Goal: Information Seeking & Learning: Understand process/instructions

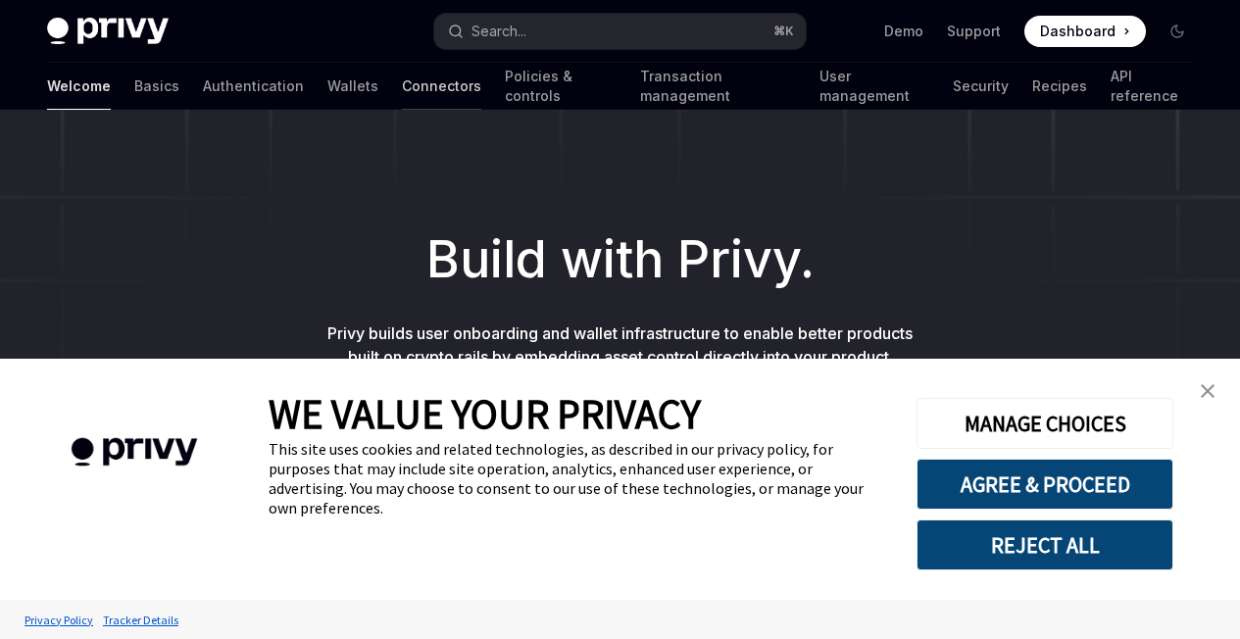
click at [402, 85] on link "Connectors" at bounding box center [441, 86] width 79 height 47
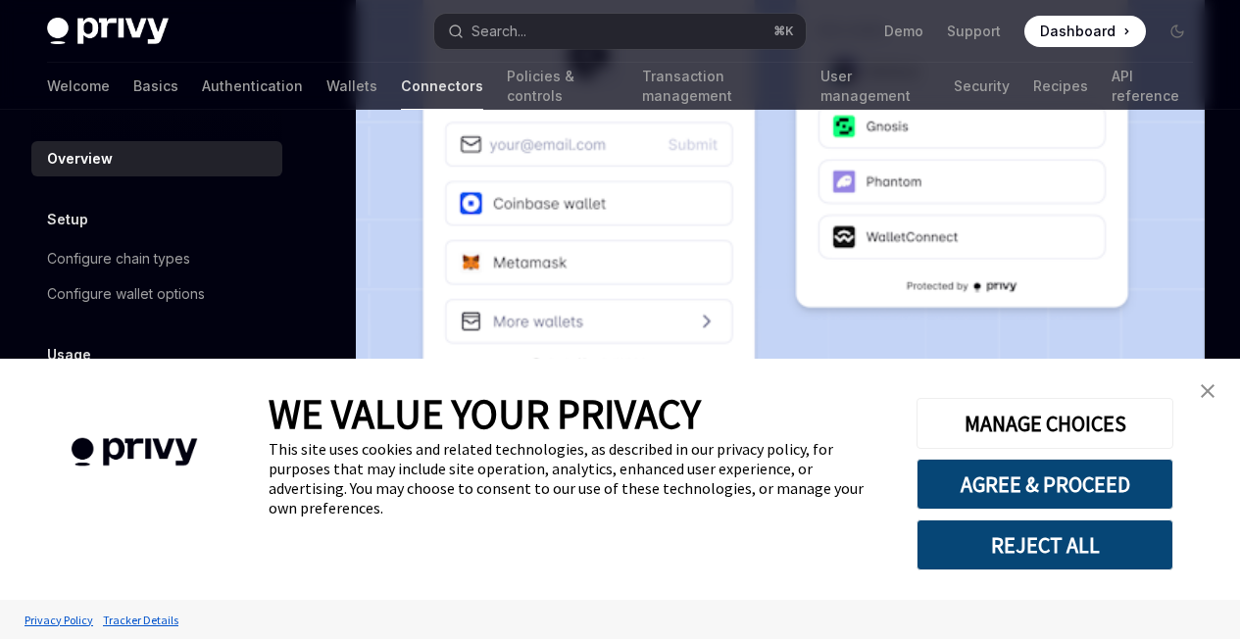
scroll to position [553, 0]
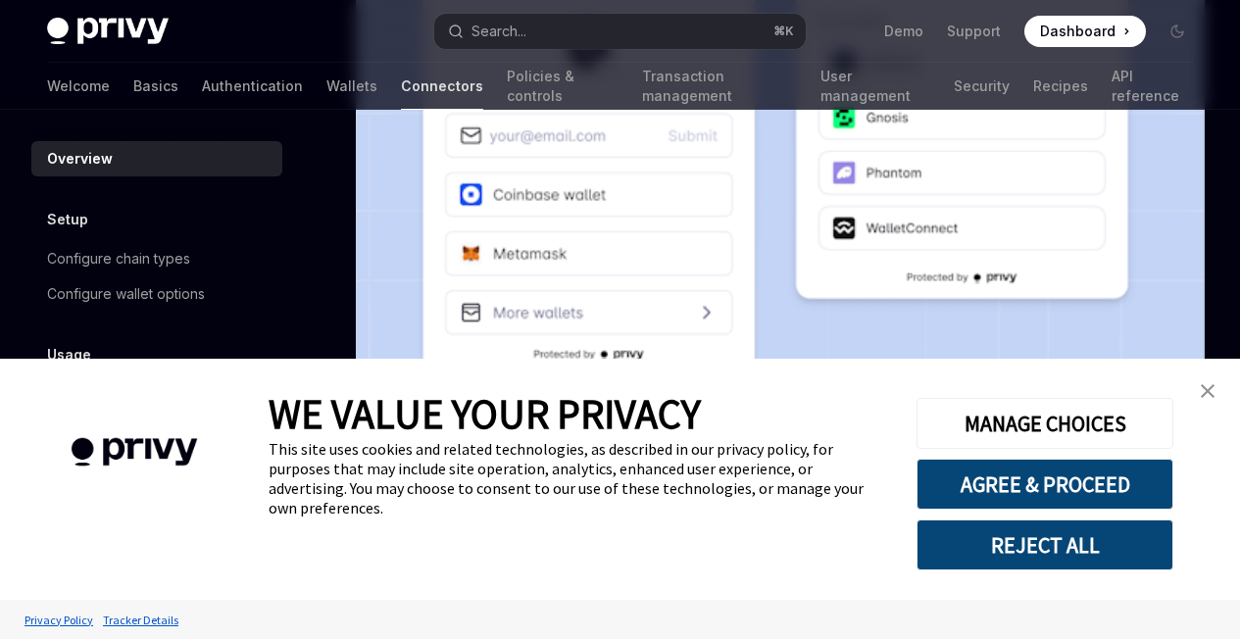
click at [1212, 388] on img "close banner" at bounding box center [1208, 391] width 14 height 14
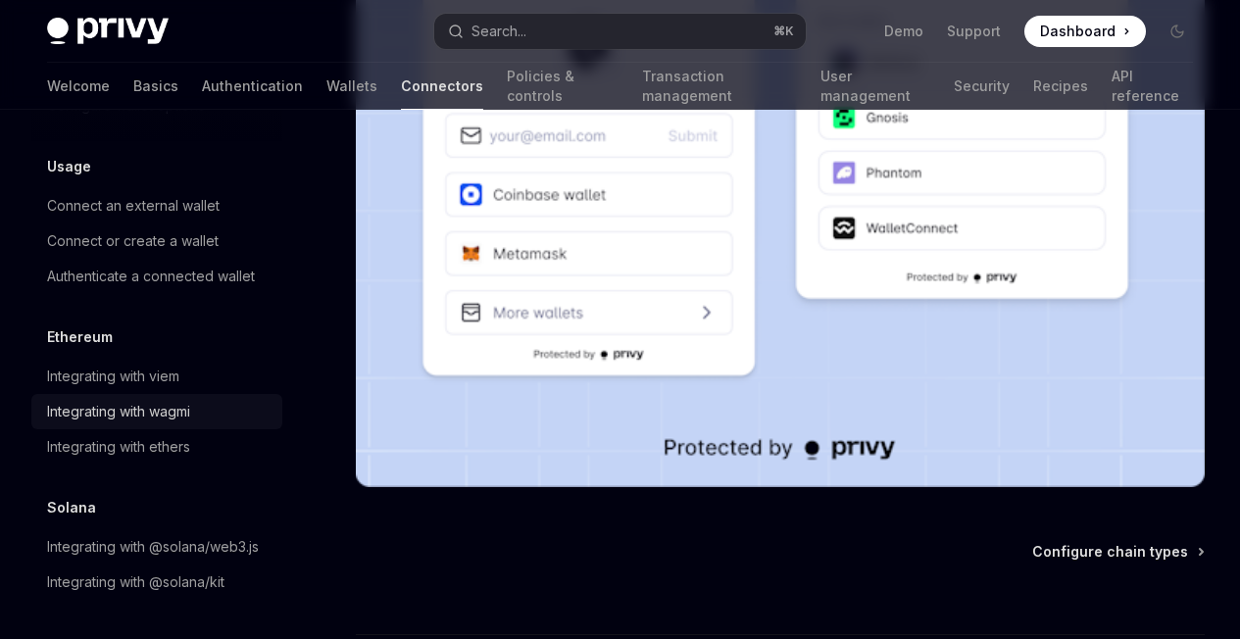
scroll to position [212, 0]
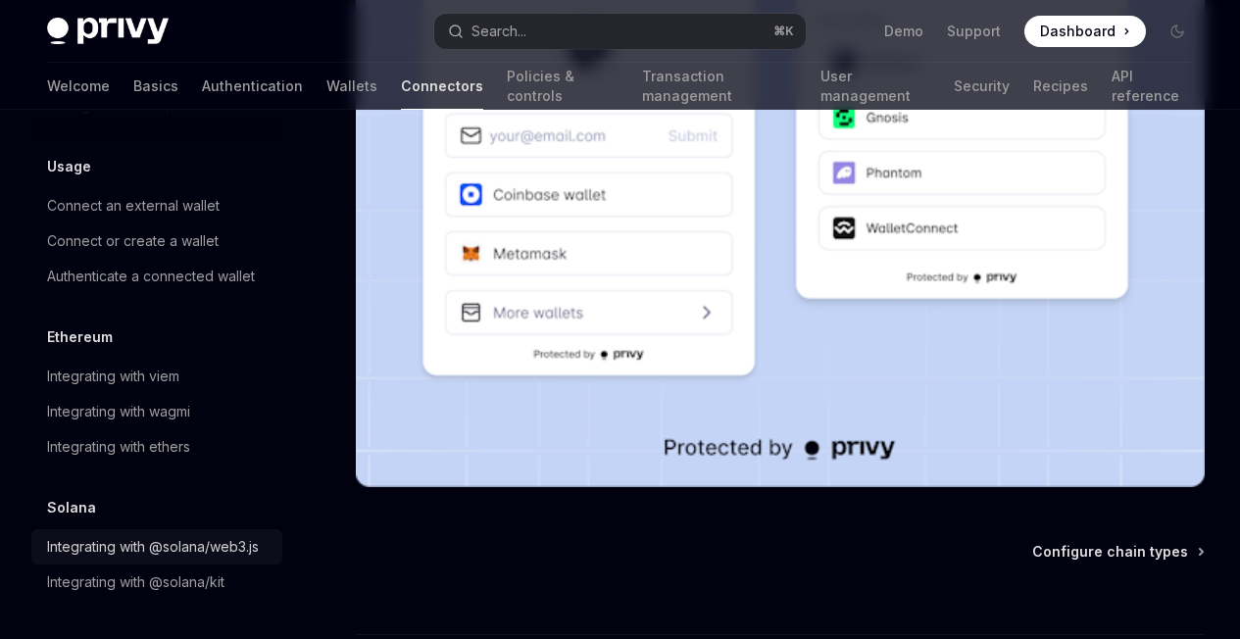
click at [135, 538] on div "Integrating with @solana/web3.js" at bounding box center [153, 547] width 212 height 24
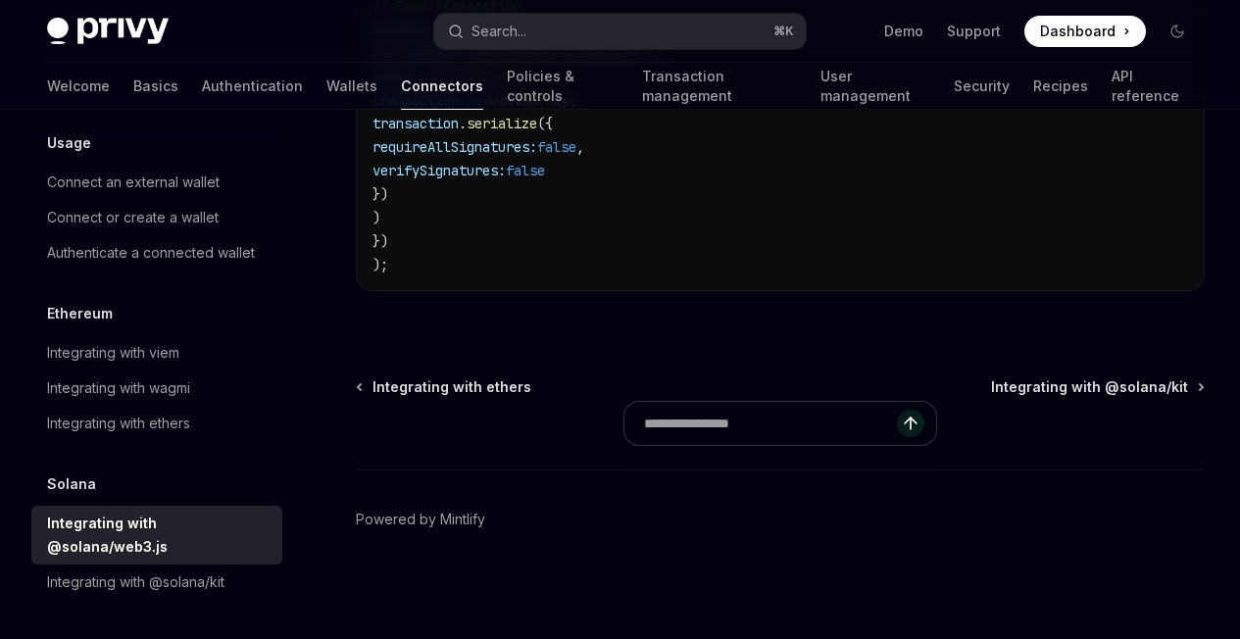
scroll to position [936, 0]
click at [148, 577] on div "Integrating with @solana/kit" at bounding box center [135, 582] width 177 height 24
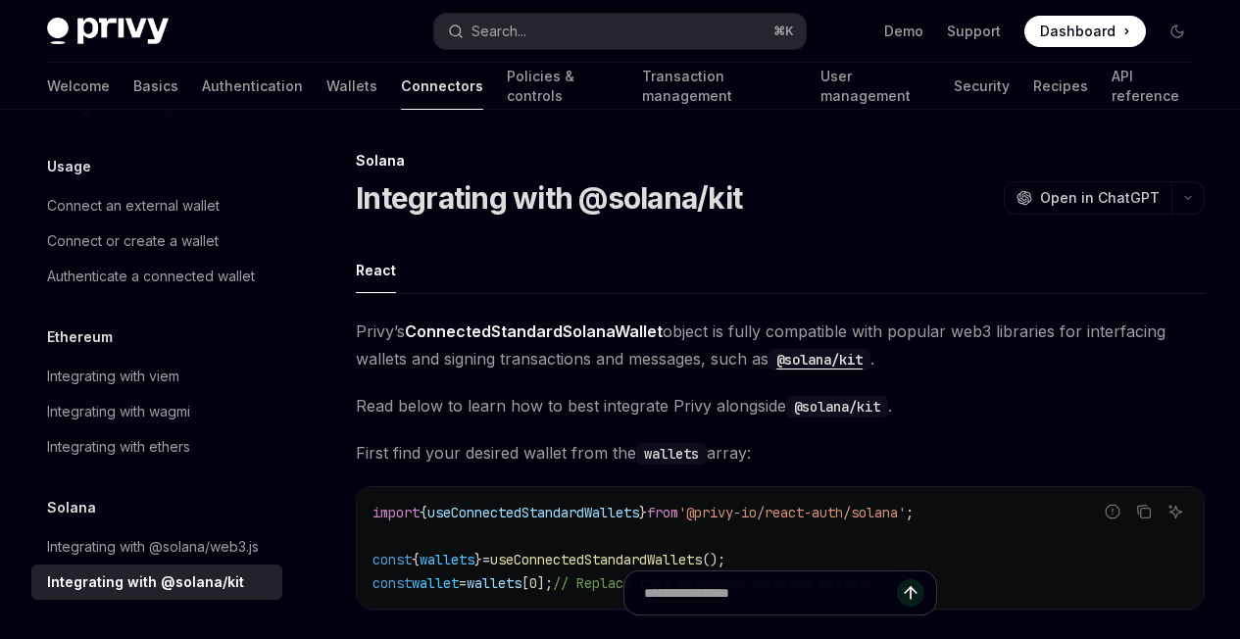
click at [0, 0] on link "Sending Transactions" at bounding box center [0, 0] width 0 height 0
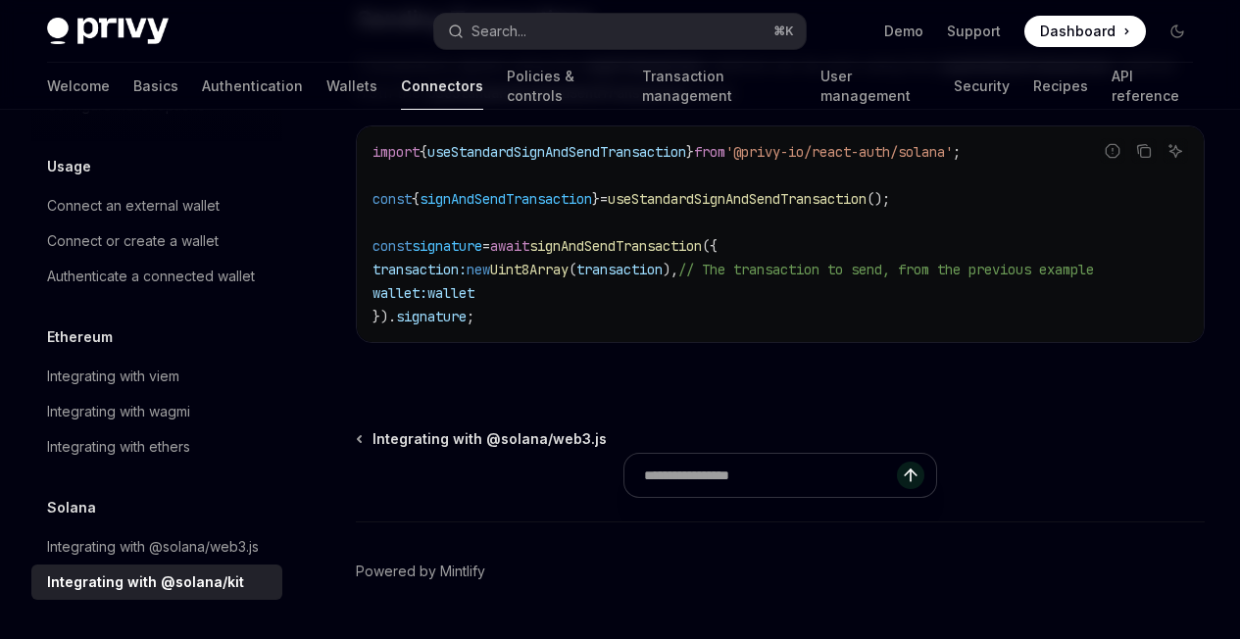
scroll to position [1911, 0]
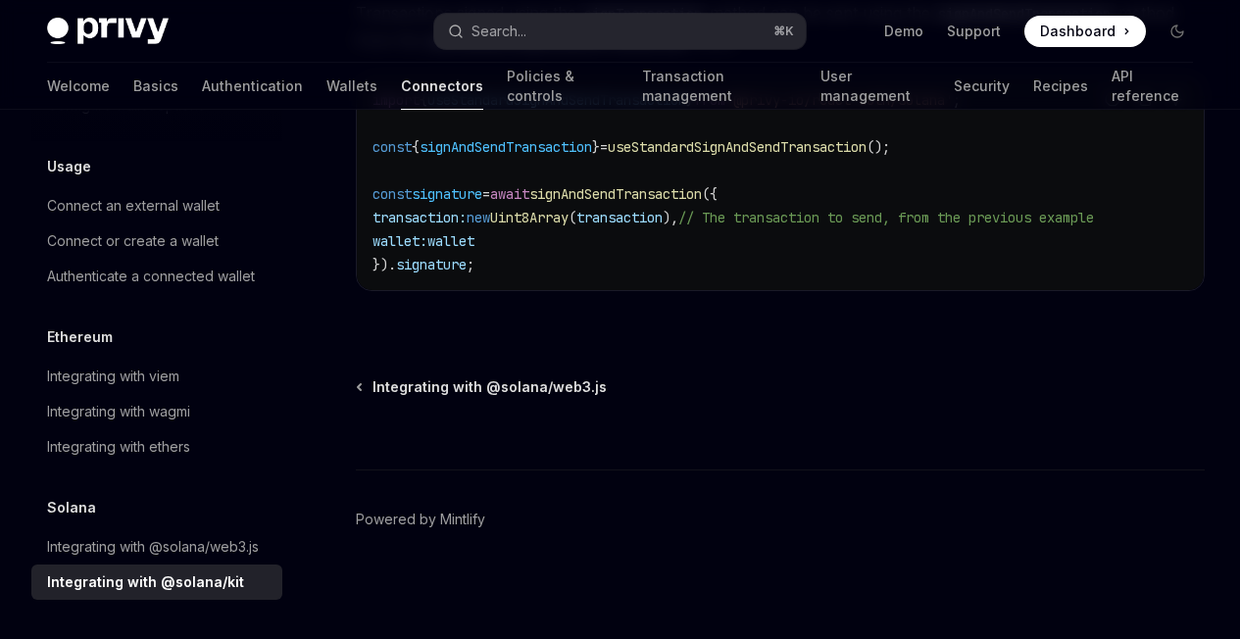
drag, startPoint x: 585, startPoint y: 437, endPoint x: 663, endPoint y: 424, distance: 79.4
drag, startPoint x: 578, startPoint y: 420, endPoint x: 721, endPoint y: 425, distance: 143.2
click at [721, 290] on div "import { useStandardSignAndSendTransaction } from '@privy-io/react-auth/solana'…" at bounding box center [780, 182] width 847 height 216
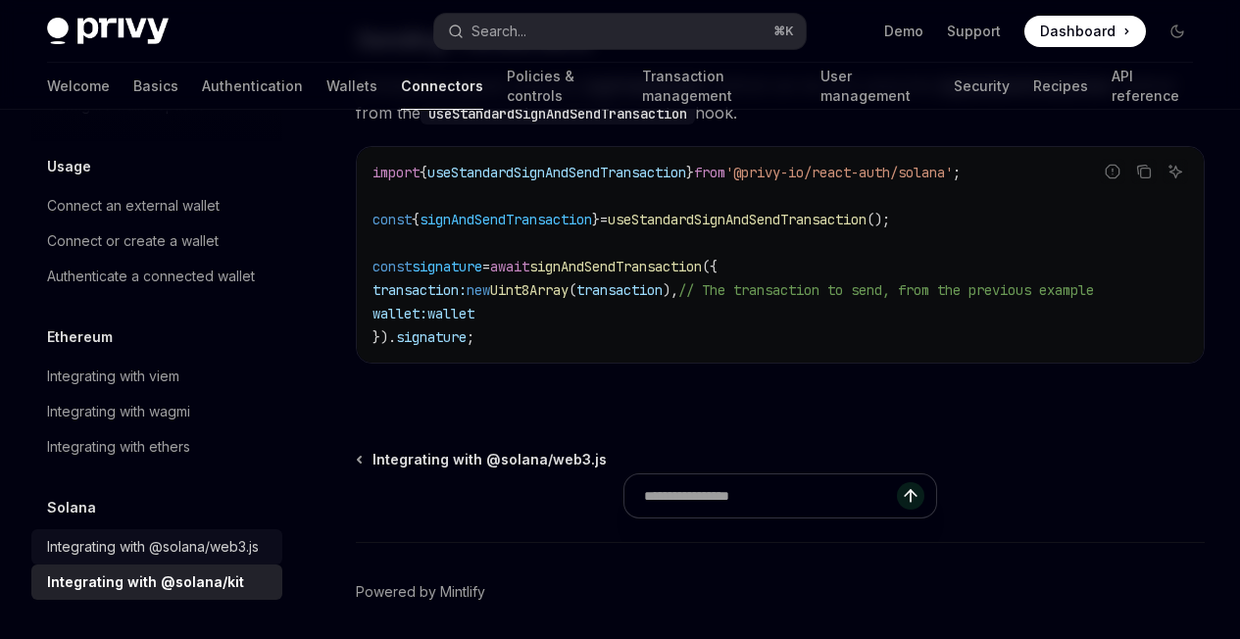
click at [91, 545] on div "Integrating with @solana/web3.js" at bounding box center [153, 547] width 212 height 24
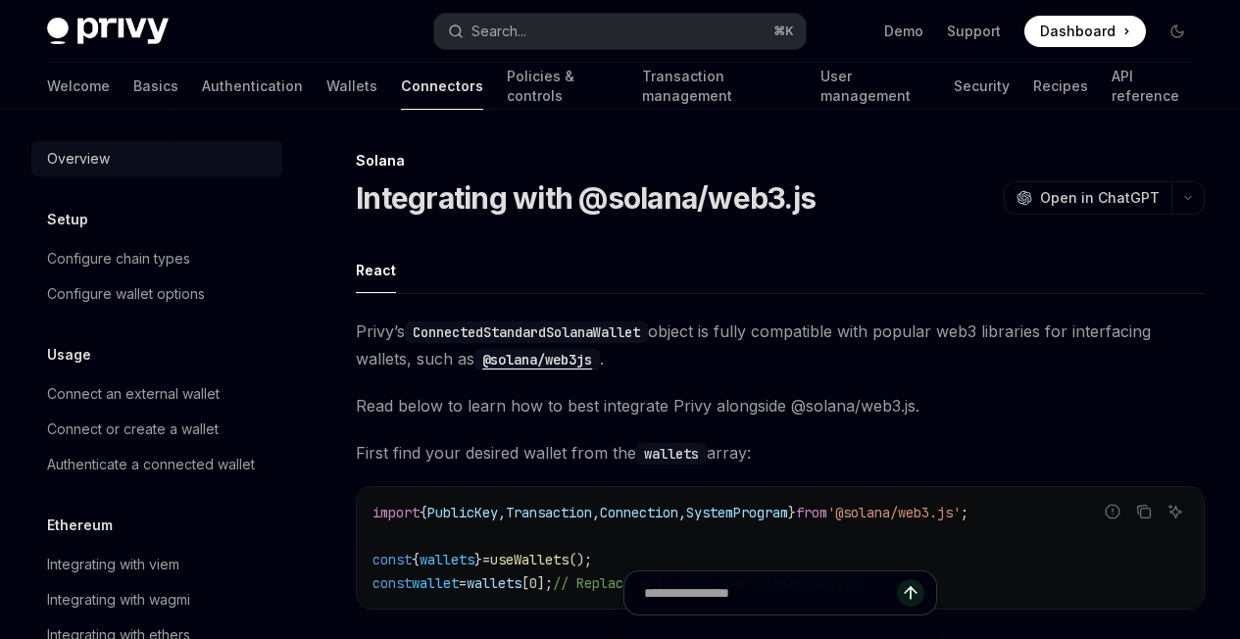
click at [81, 155] on div "Overview" at bounding box center [78, 159] width 63 height 24
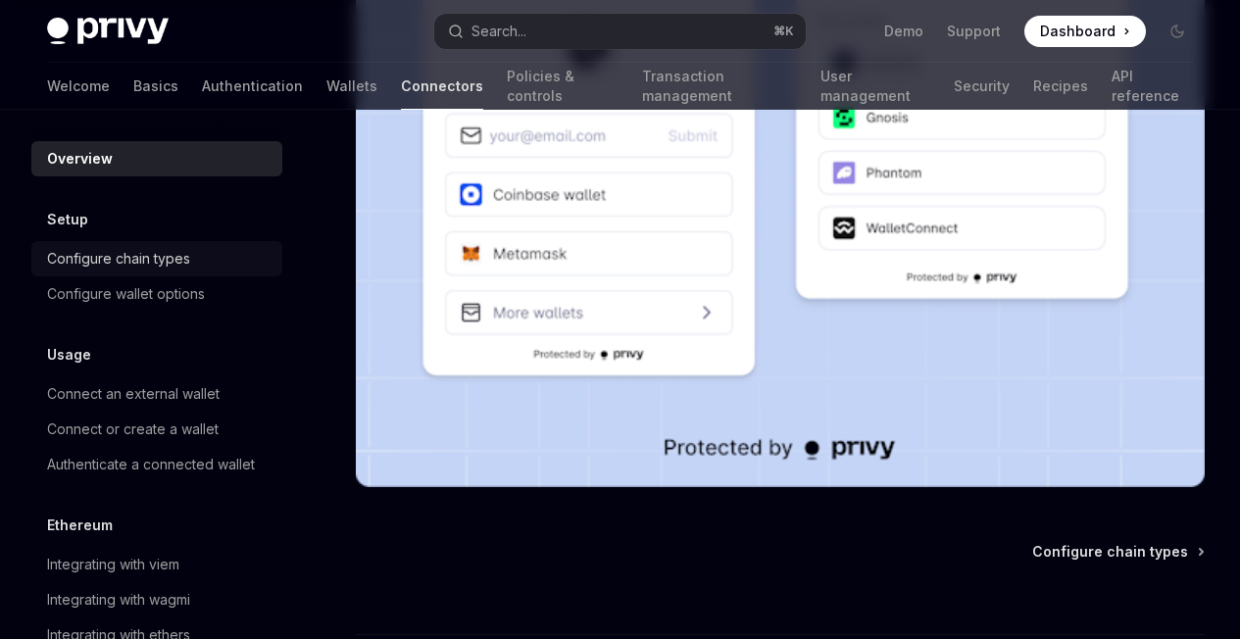
scroll to position [312, 0]
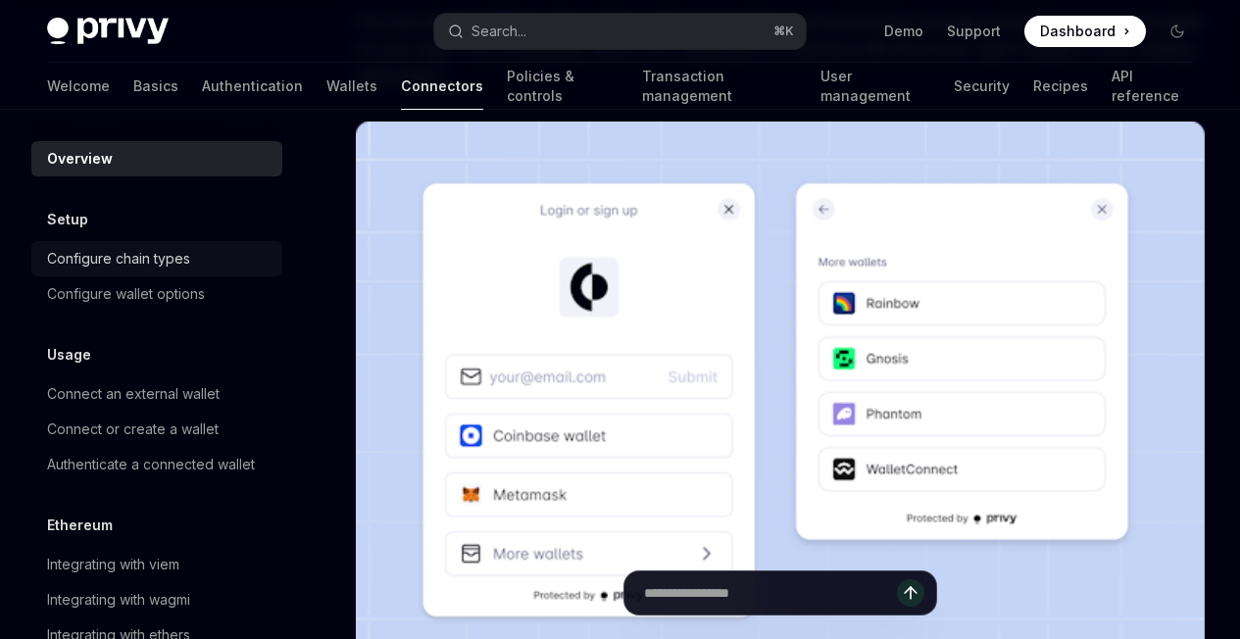
click at [161, 273] on link "Configure chain types" at bounding box center [156, 258] width 251 height 35
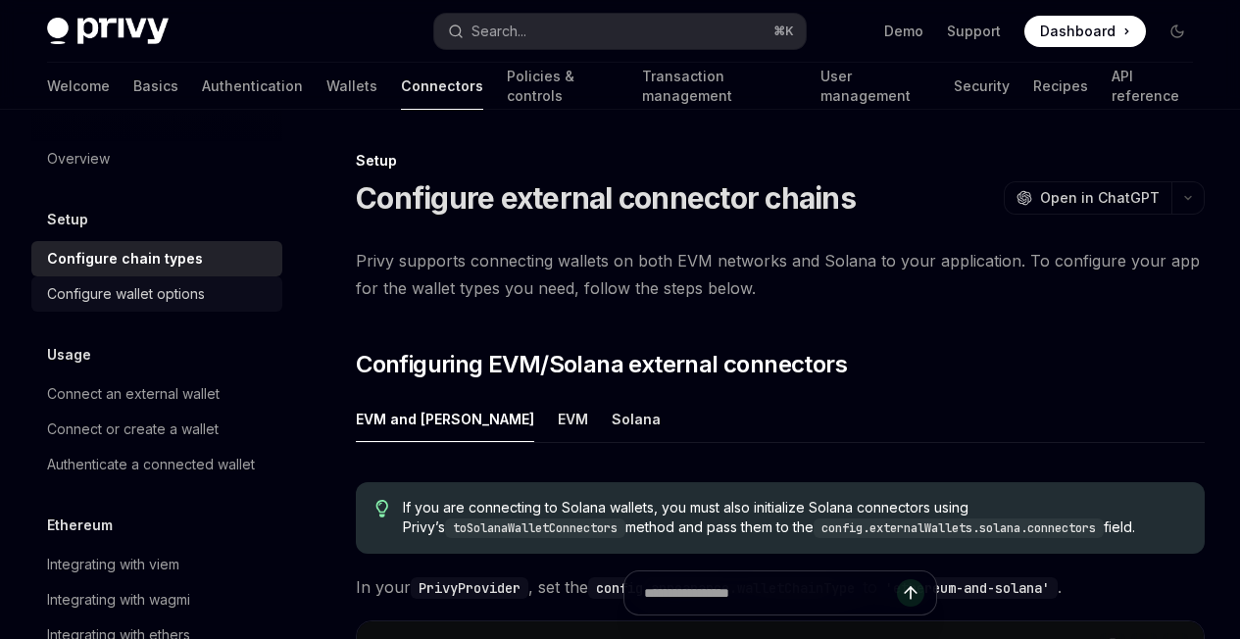
click at [163, 299] on div "Configure wallet options" at bounding box center [126, 294] width 158 height 24
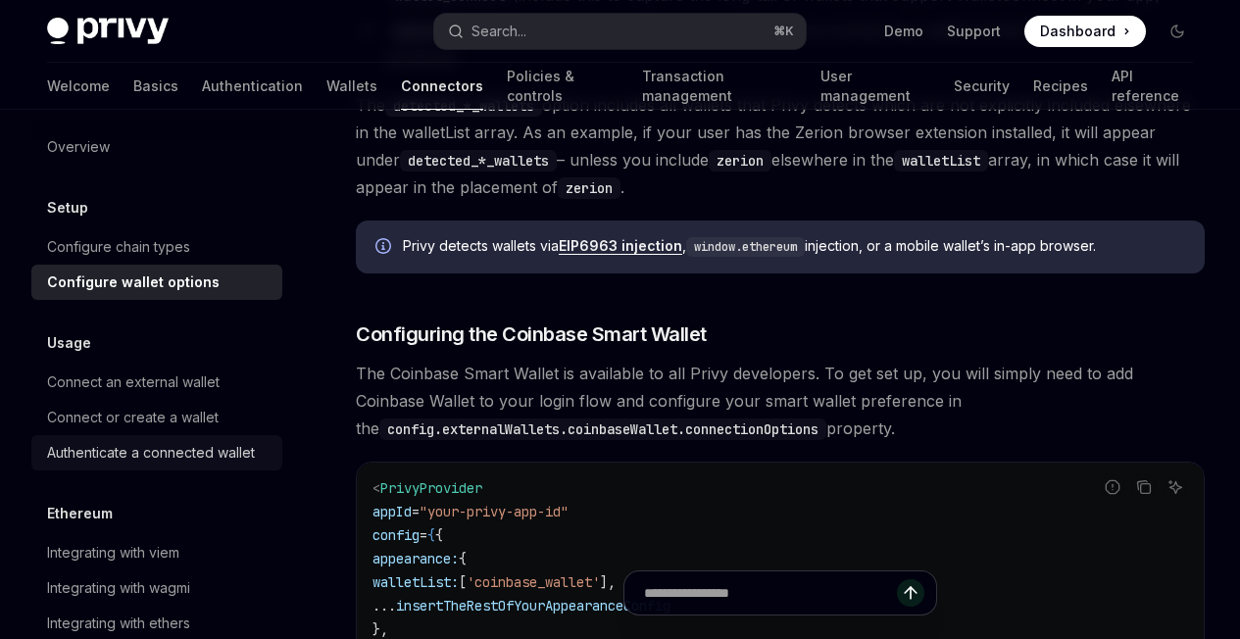
scroll to position [93, 0]
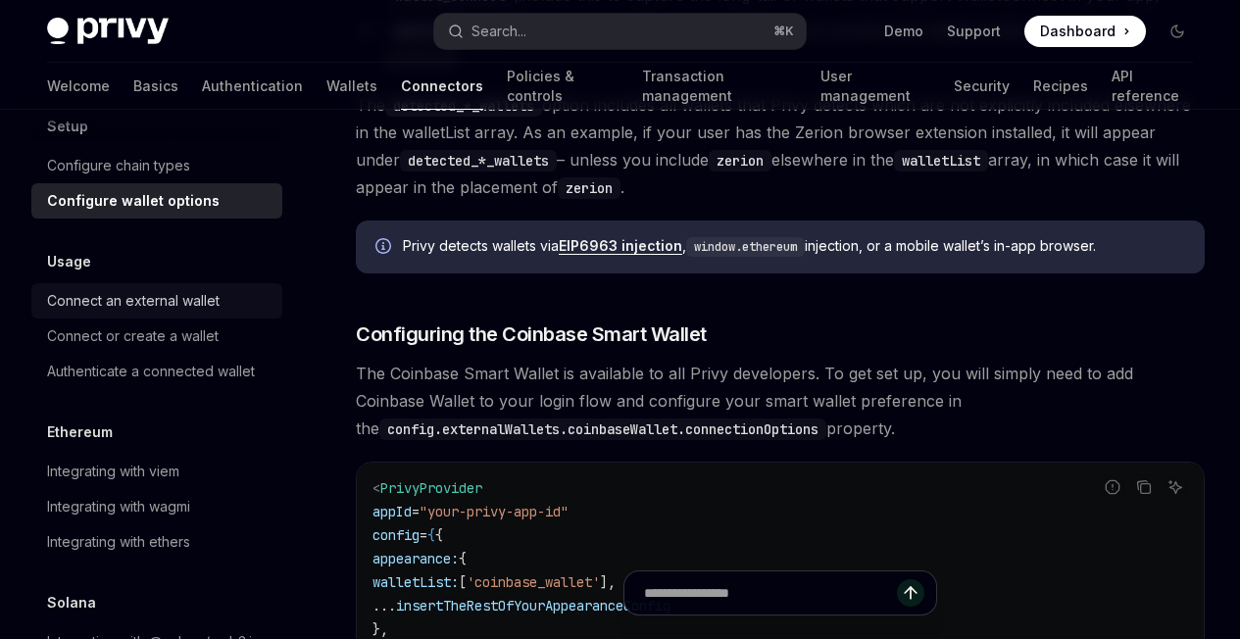
click at [159, 292] on div "Connect an external wallet" at bounding box center [133, 301] width 172 height 24
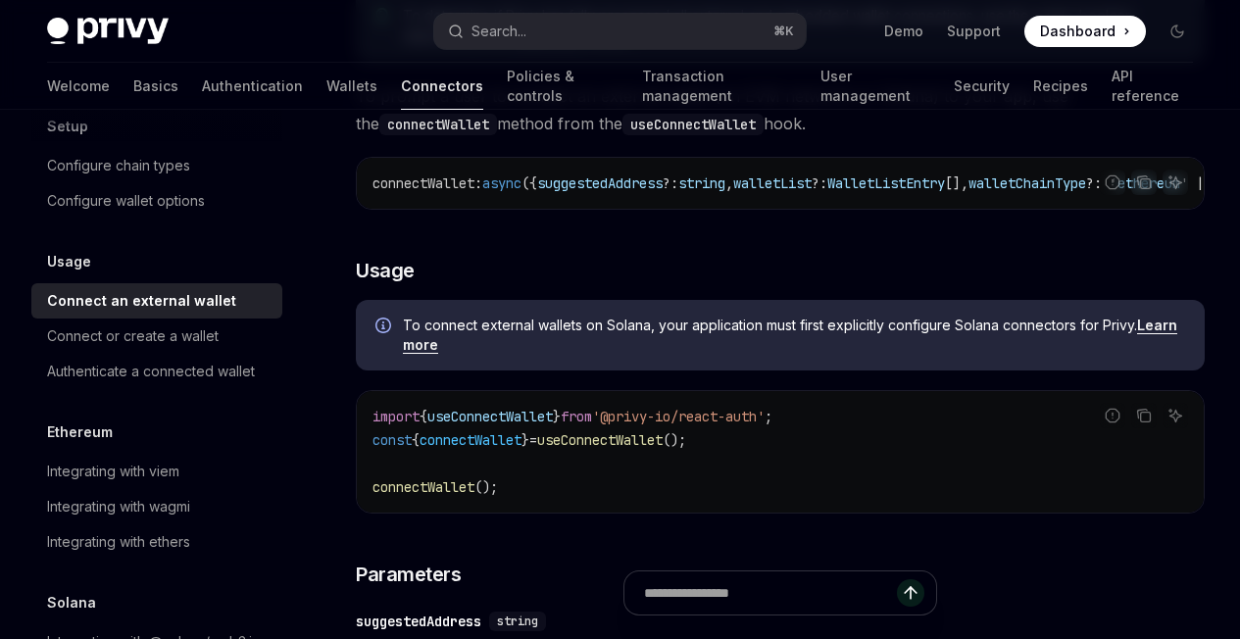
scroll to position [726, 0]
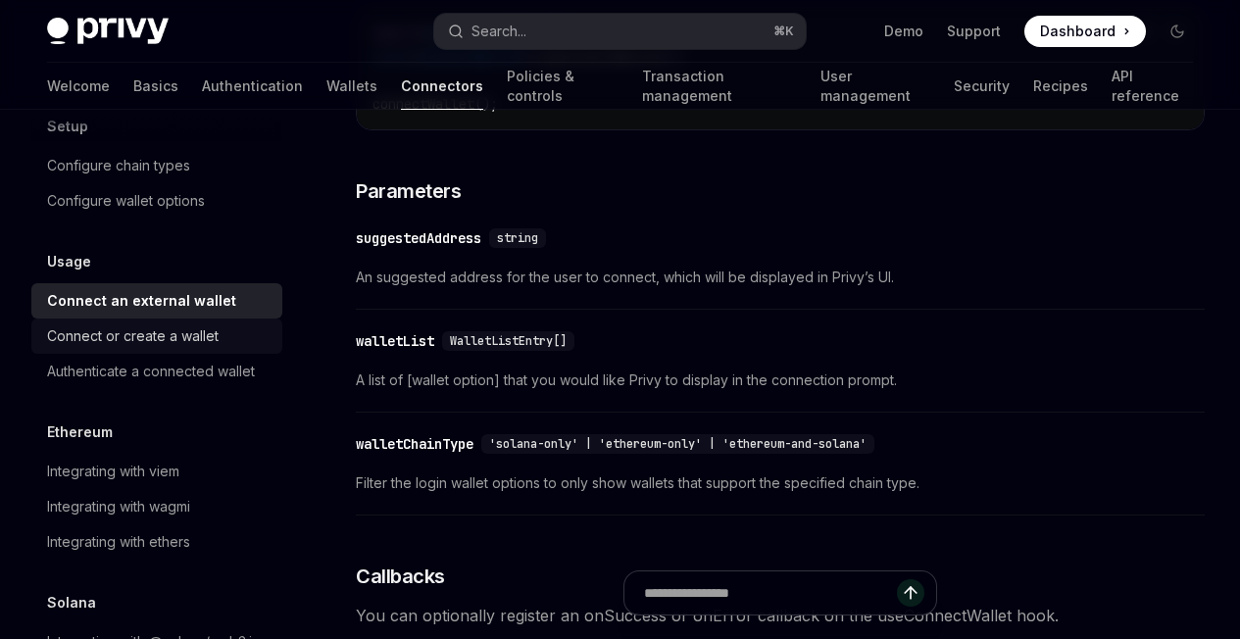
click at [154, 339] on div "Connect or create a wallet" at bounding box center [133, 336] width 172 height 24
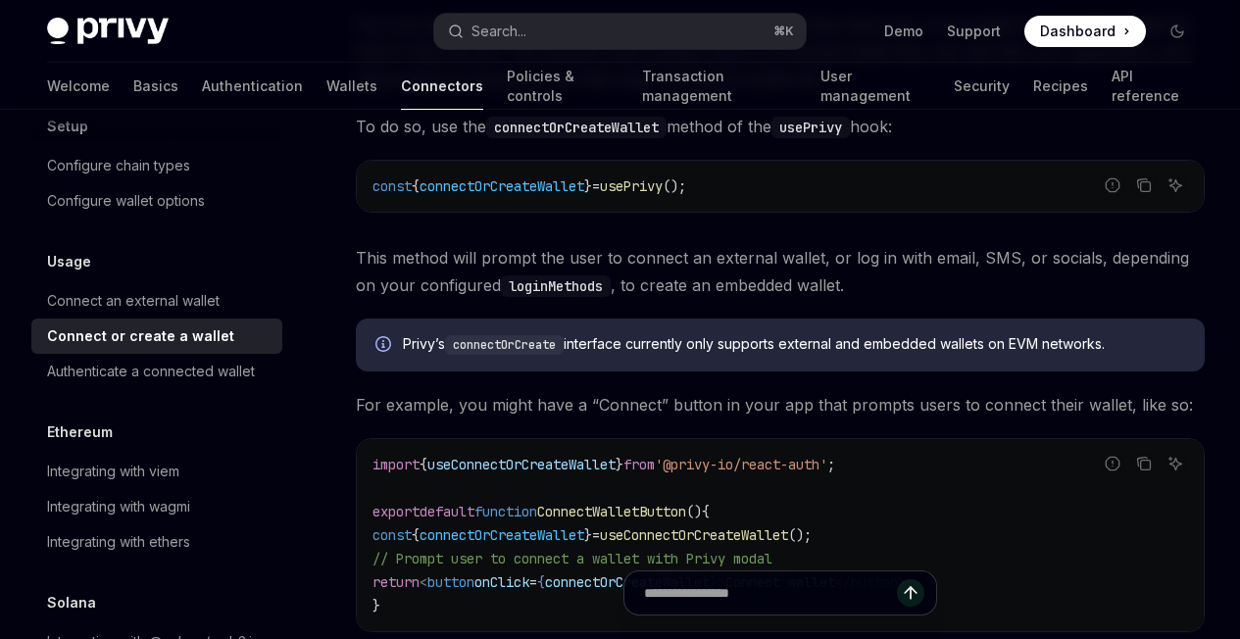
scroll to position [539, 0]
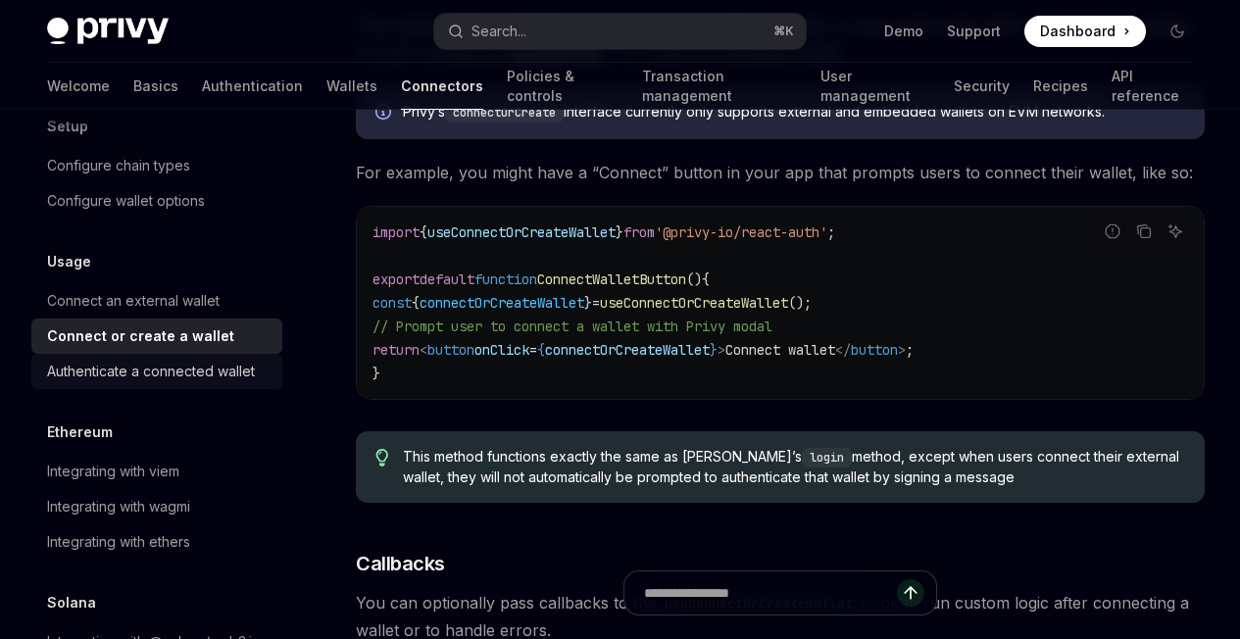
click at [221, 375] on div "Authenticate a connected wallet" at bounding box center [151, 372] width 208 height 24
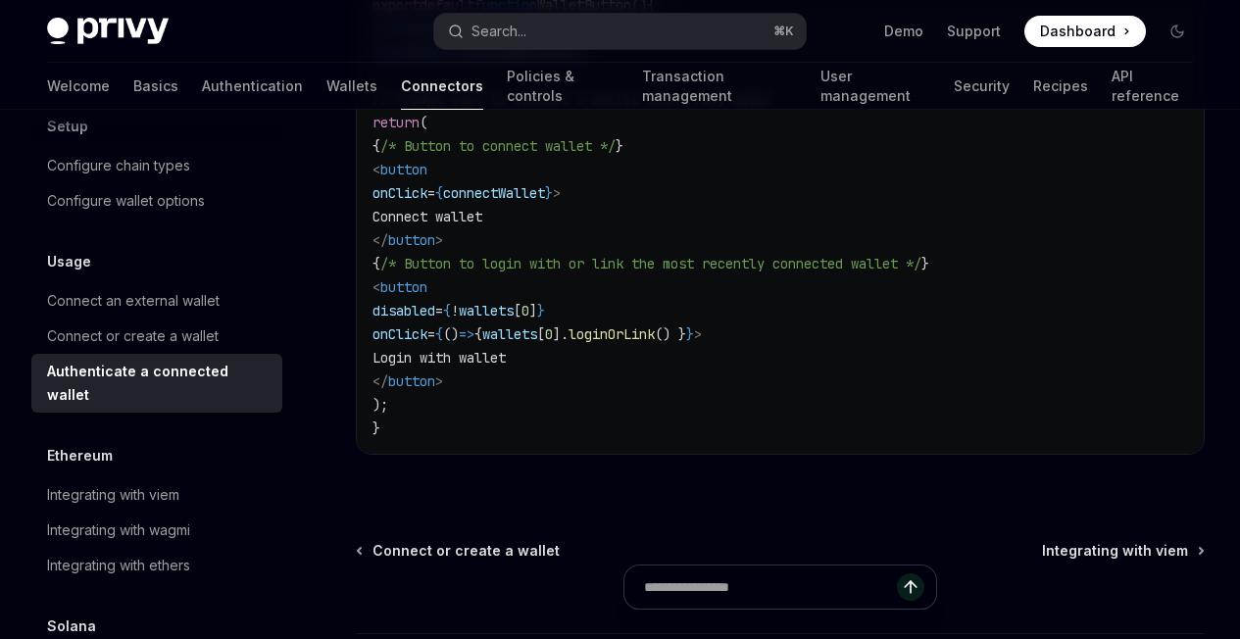
scroll to position [1638, 0]
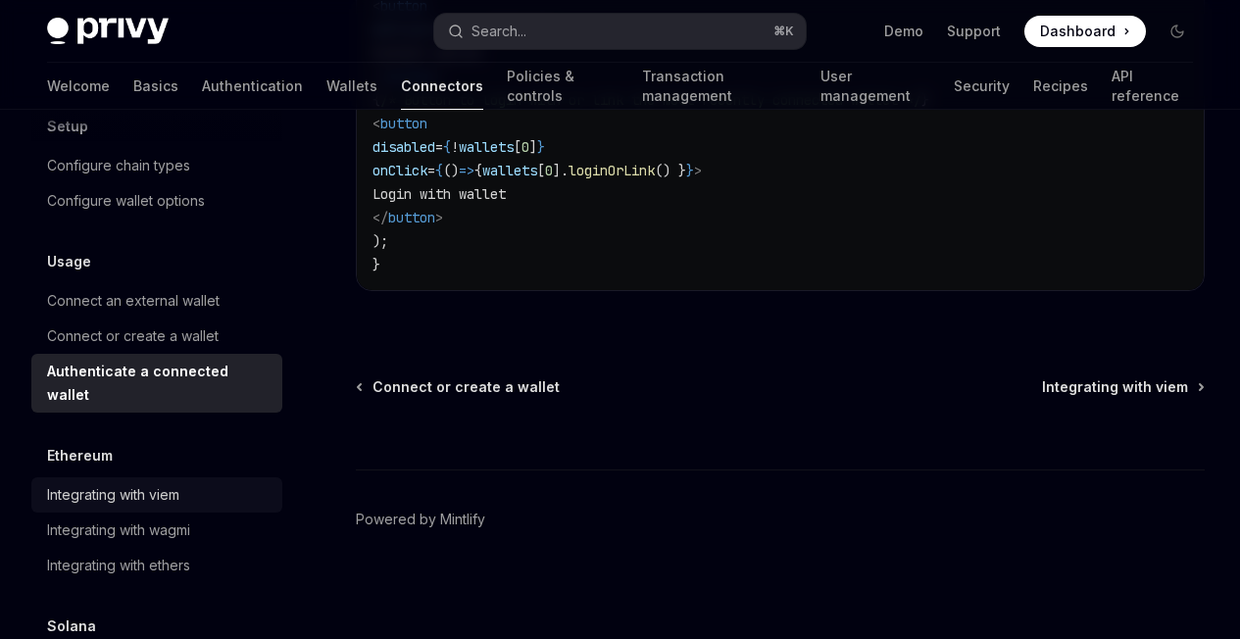
click at [113, 489] on div "Integrating with viem" at bounding box center [113, 495] width 132 height 24
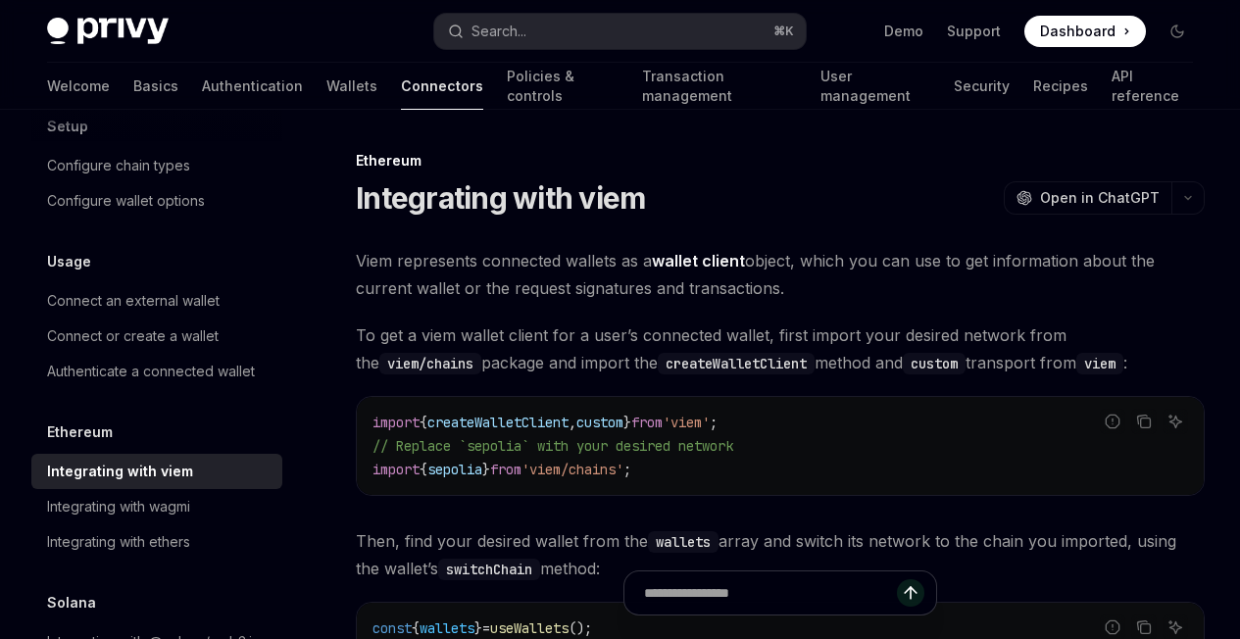
scroll to position [212, 0]
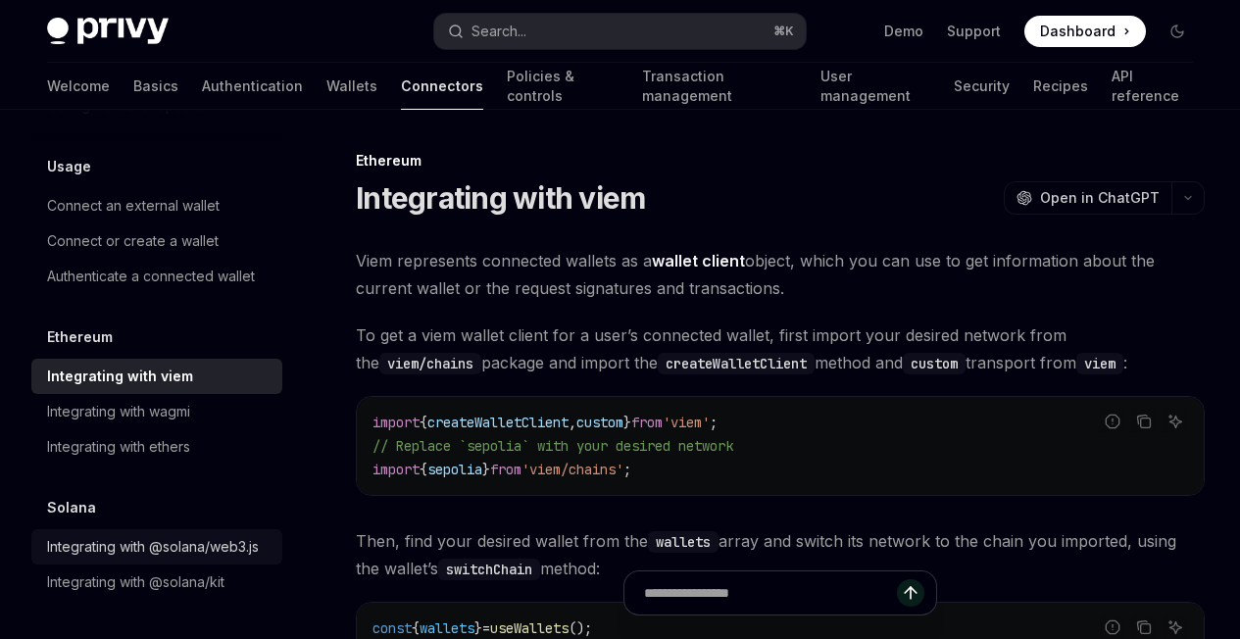
click at [145, 529] on link "Integrating with @solana/web3.js" at bounding box center [156, 546] width 251 height 35
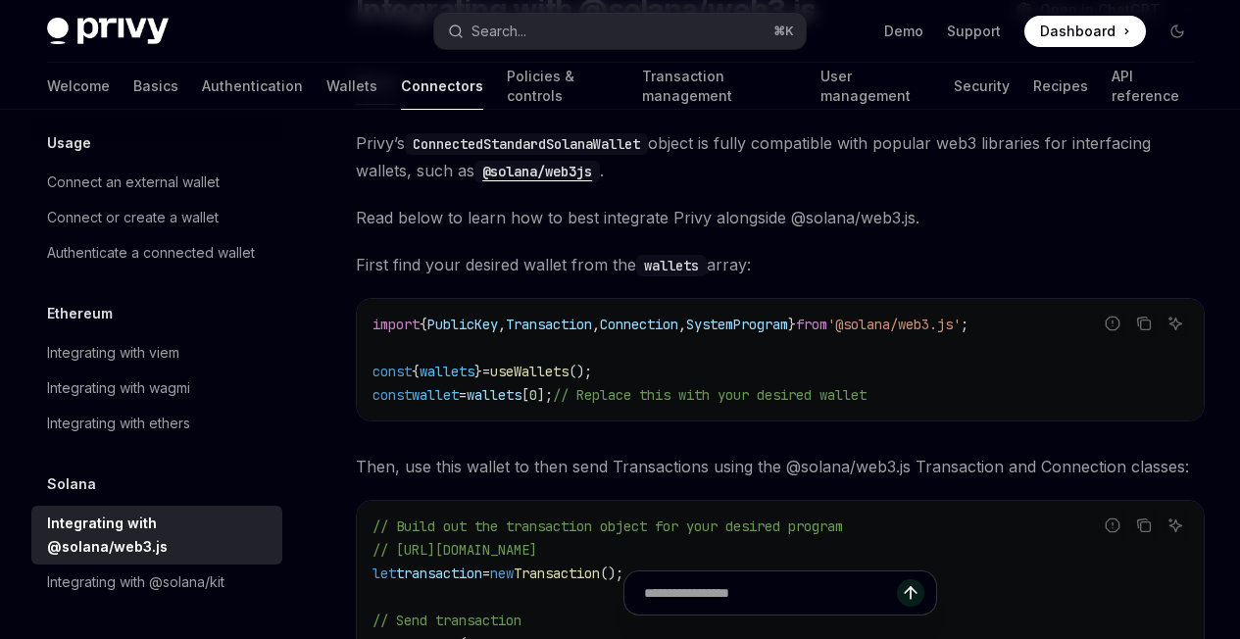
scroll to position [572, 0]
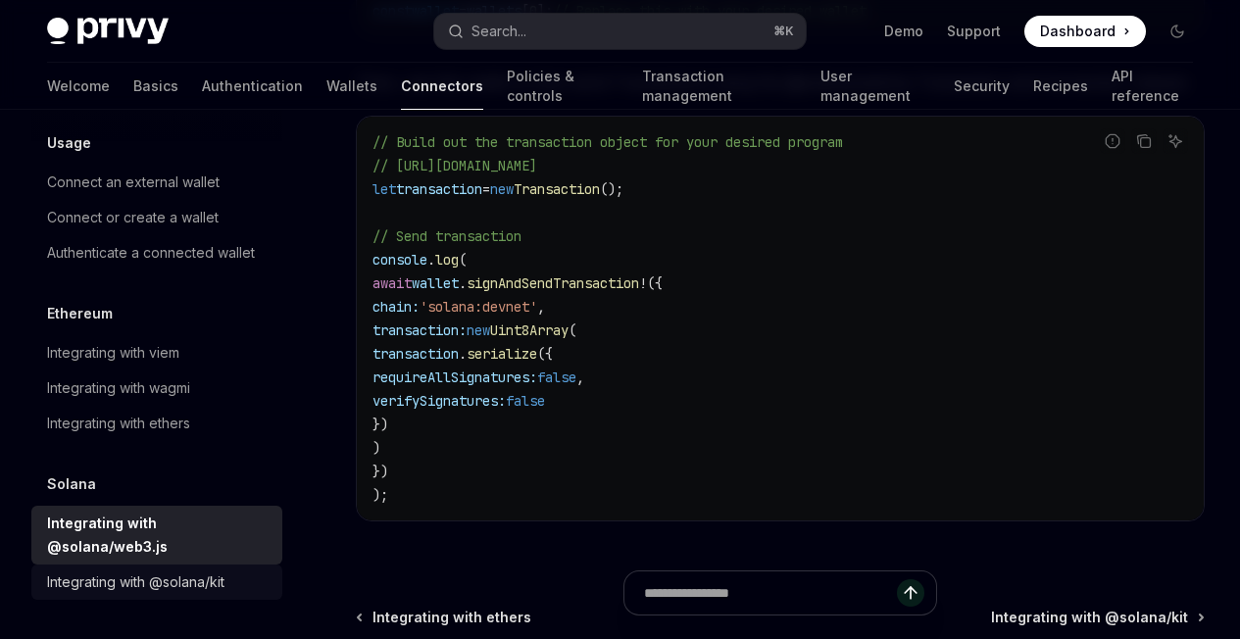
click at [172, 575] on div "Integrating with @solana/kit" at bounding box center [135, 582] width 177 height 24
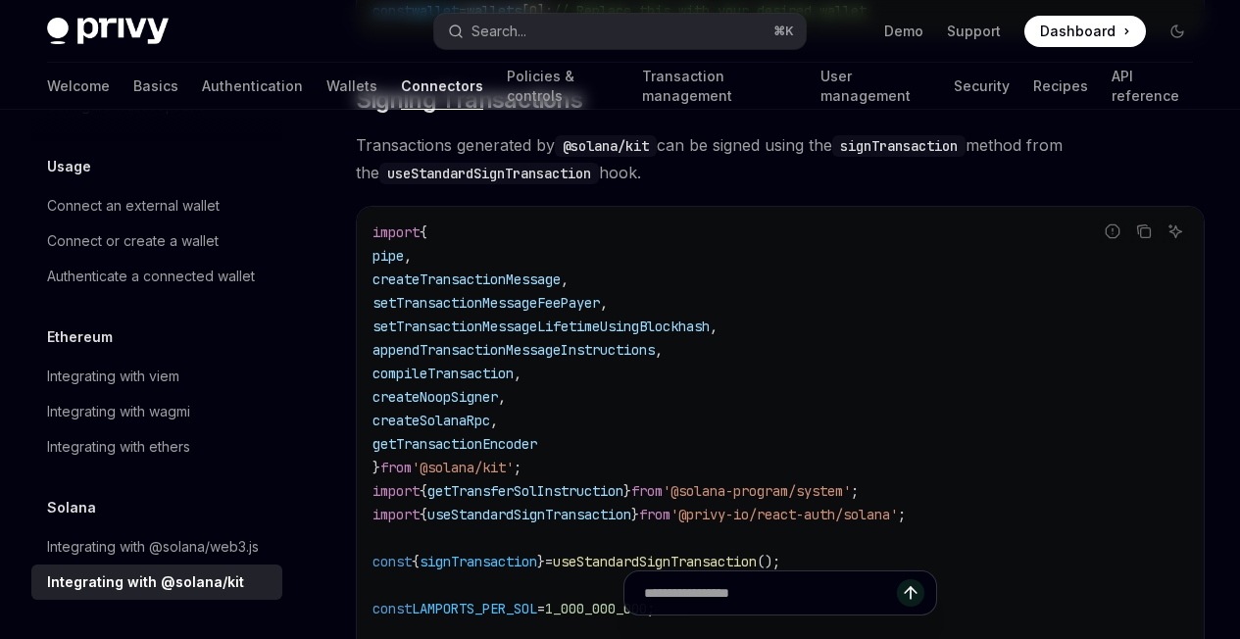
type textarea "*"
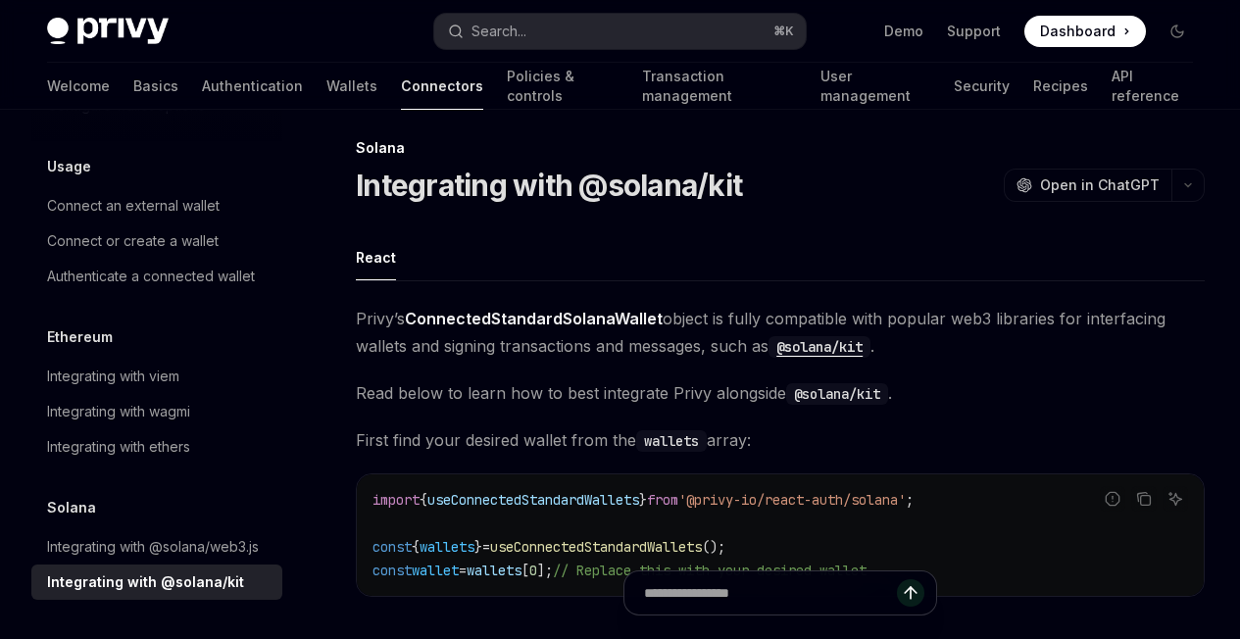
scroll to position [94, 0]
